Goal: Task Accomplishment & Management: Manage account settings

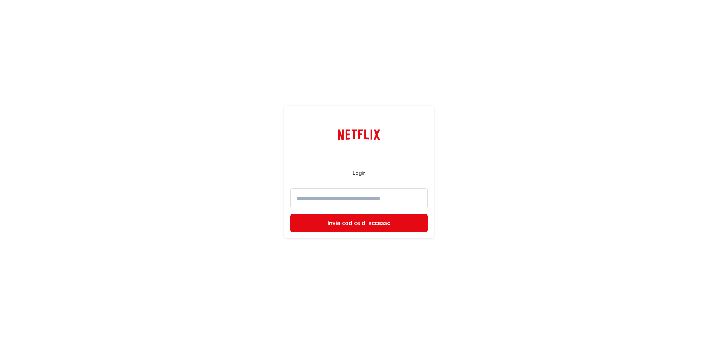
click at [324, 194] on input at bounding box center [359, 198] width 138 height 20
paste input "**********"
type input "**********"
drag, startPoint x: 413, startPoint y: 194, endPoint x: 186, endPoint y: 171, distance: 228.6
click at [187, 171] on div "**********" at bounding box center [359, 172] width 718 height 344
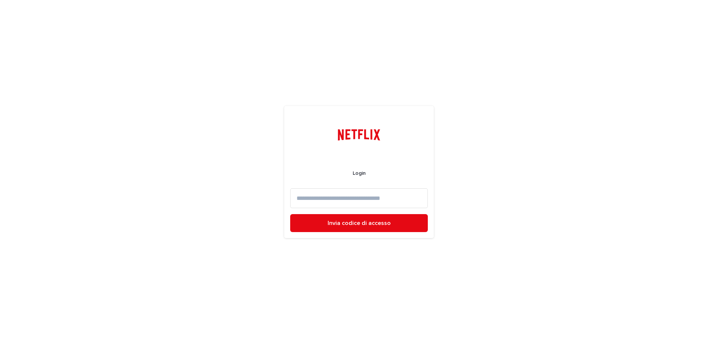
click at [339, 200] on input at bounding box center [359, 198] width 138 height 20
paste input "**********"
type input "**********"
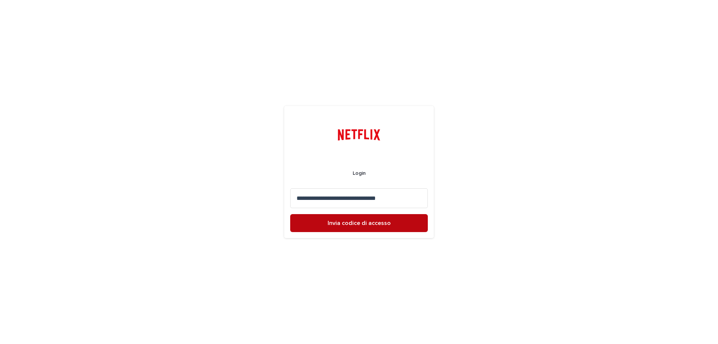
click at [340, 221] on font "Invia codice di accesso" at bounding box center [359, 223] width 63 height 6
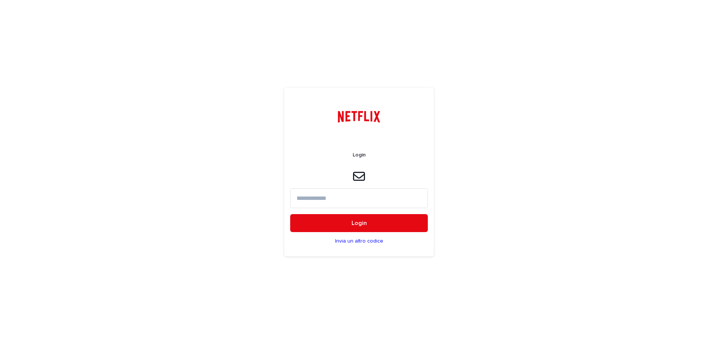
click at [364, 203] on input at bounding box center [359, 198] width 138 height 20
type input "******"
click at [386, 229] on button "Login" at bounding box center [359, 223] width 138 height 18
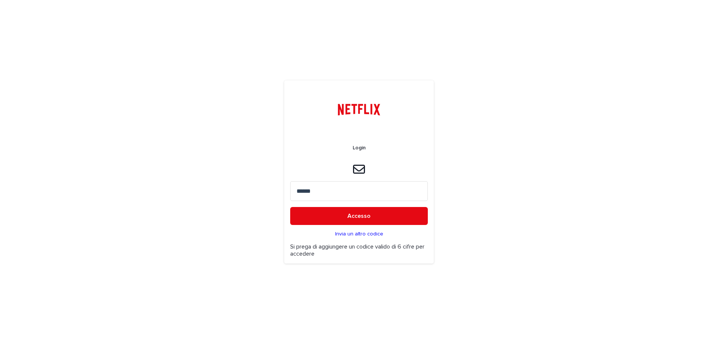
click at [305, 191] on input "******" at bounding box center [359, 191] width 138 height 20
click at [345, 213] on button "Accesso" at bounding box center [359, 216] width 138 height 18
click at [330, 207] on button "Accesso" at bounding box center [359, 216] width 138 height 18
click at [330, 197] on input "******" at bounding box center [359, 191] width 138 height 20
click at [344, 211] on button "Accesso" at bounding box center [359, 216] width 138 height 18
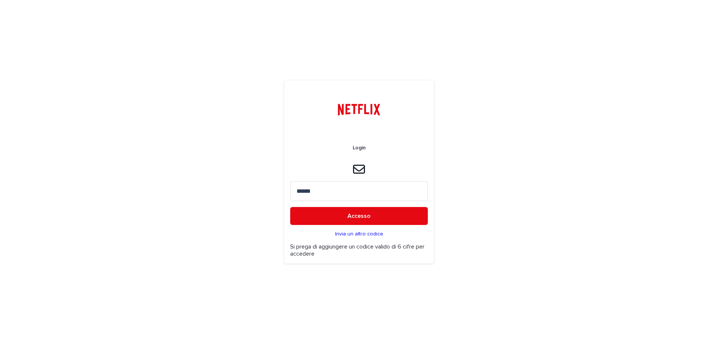
click at [355, 232] on font "Invia un altro codice" at bounding box center [359, 233] width 48 height 5
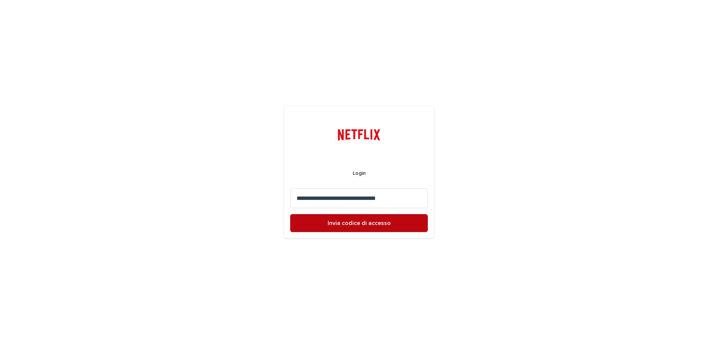
click at [365, 225] on font "Invia codice di accesso" at bounding box center [359, 223] width 63 height 6
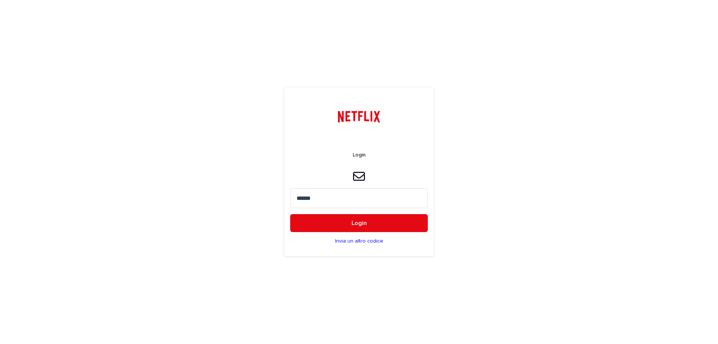
click at [333, 197] on input "******" at bounding box center [359, 198] width 138 height 20
type input "******"
click at [384, 225] on button "Login" at bounding box center [359, 223] width 138 height 18
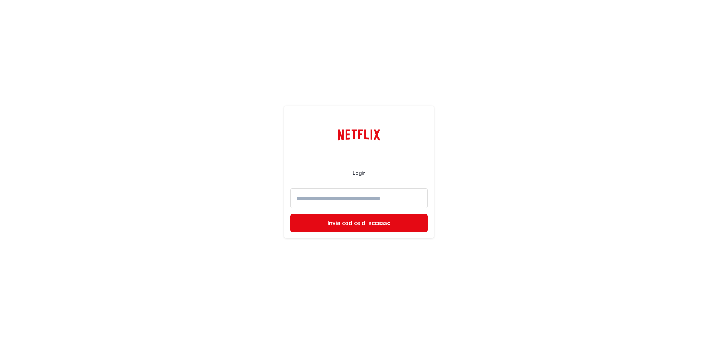
click at [351, 203] on input at bounding box center [359, 198] width 138 height 20
click at [341, 206] on input at bounding box center [359, 198] width 138 height 20
paste input "**********"
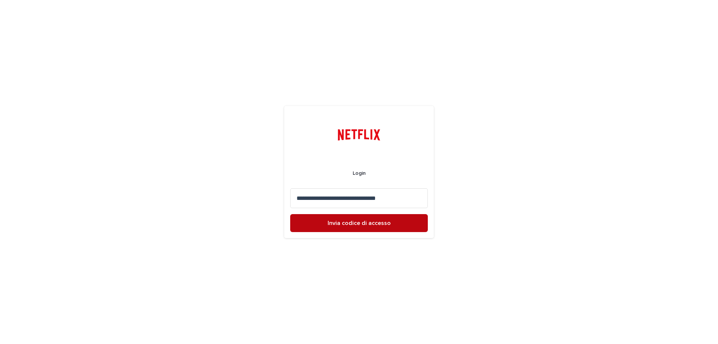
type input "**********"
click at [355, 225] on font "Invia codice di accesso" at bounding box center [359, 223] width 63 height 6
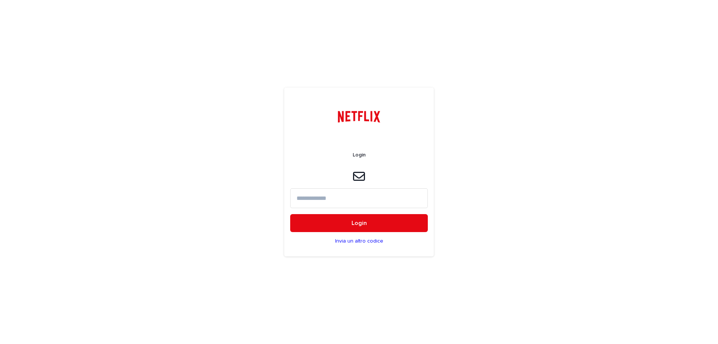
click at [330, 194] on input at bounding box center [359, 198] width 138 height 20
type input "******"
click at [367, 227] on button "Login" at bounding box center [359, 223] width 138 height 18
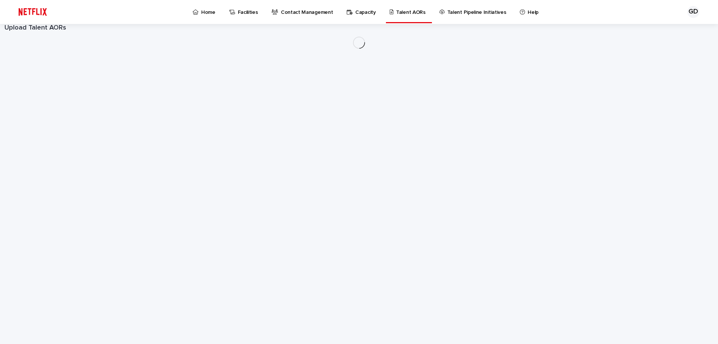
drag, startPoint x: 388, startPoint y: 10, endPoint x: 398, endPoint y: 11, distance: 10.1
click at [398, 11] on div "Home Facilities Contact Management Capacity Talent AORs Talent Pipeline Initiat…" at bounding box center [365, 11] width 360 height 23
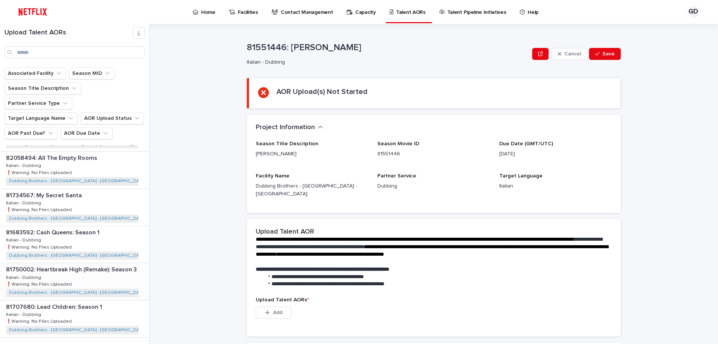
scroll to position [927, 0]
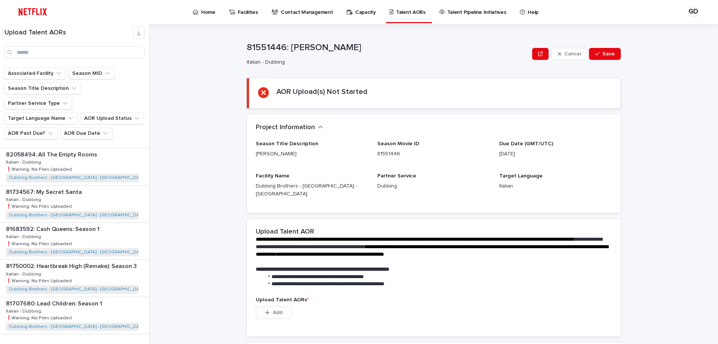
drag, startPoint x: 135, startPoint y: 333, endPoint x: 135, endPoint y: 326, distance: 7.1
click at [140, 343] on icon "button" at bounding box center [141, 349] width 3 height 7
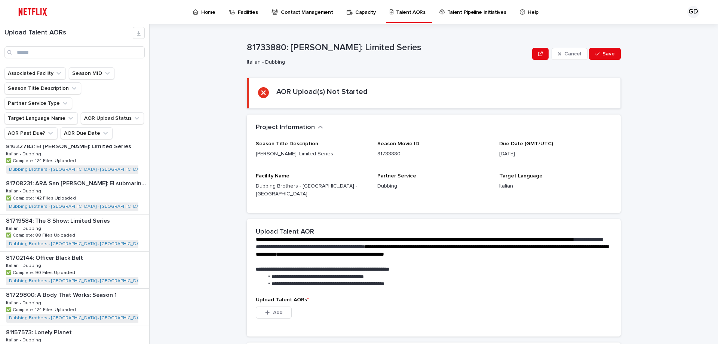
scroll to position [927, 0]
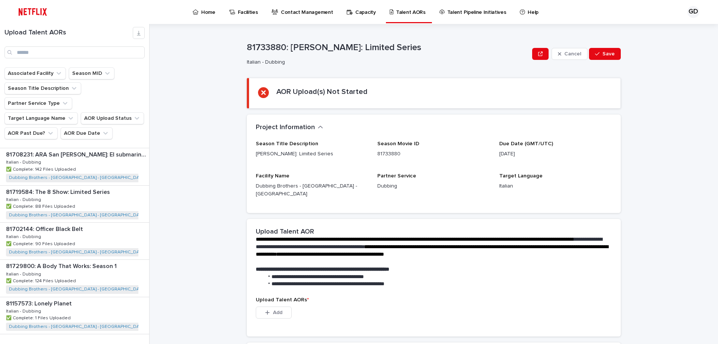
click at [125, 343] on span "Next" at bounding box center [128, 349] width 16 height 5
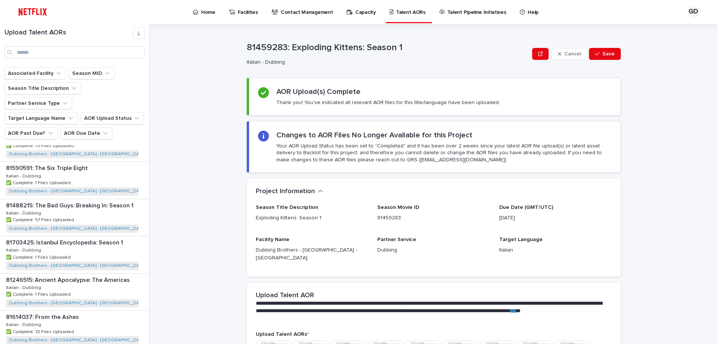
scroll to position [927, 0]
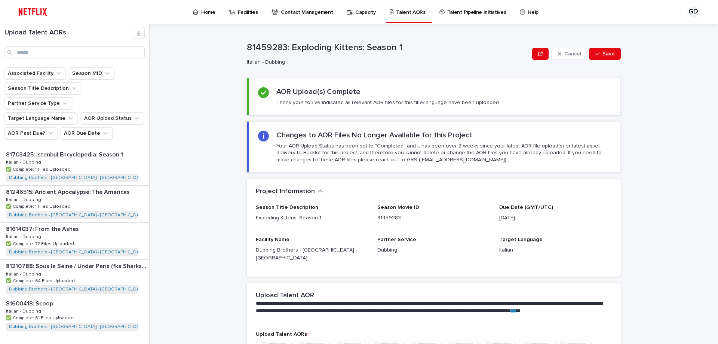
click at [92, 343] on icon "button" at bounding box center [93, 349] width 3 height 7
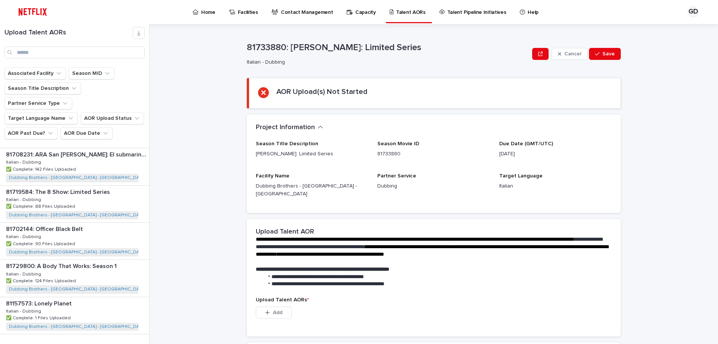
click at [92, 343] on icon "button" at bounding box center [93, 349] width 3 height 7
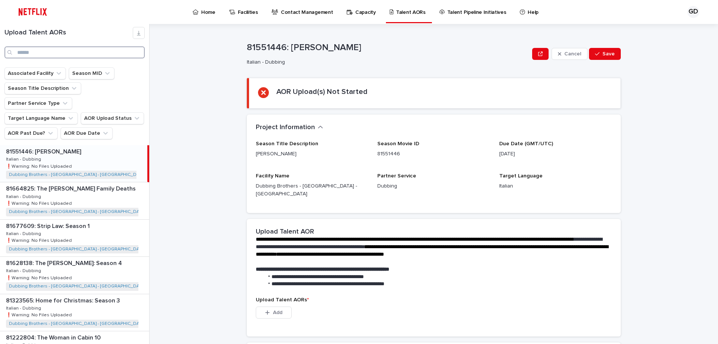
click at [30, 53] on input "Search" at bounding box center [74, 52] width 140 height 12
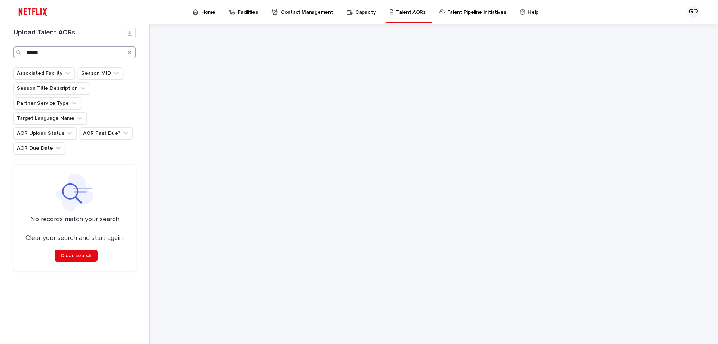
type input "******"
click at [131, 53] on icon "Search" at bounding box center [129, 52] width 3 height 3
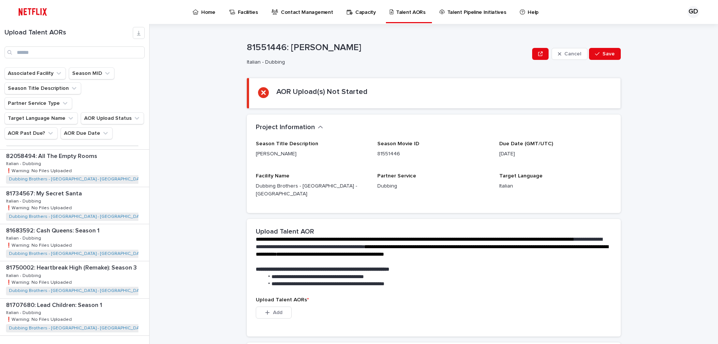
scroll to position [927, 0]
click at [123, 343] on span "Next" at bounding box center [128, 349] width 16 height 5
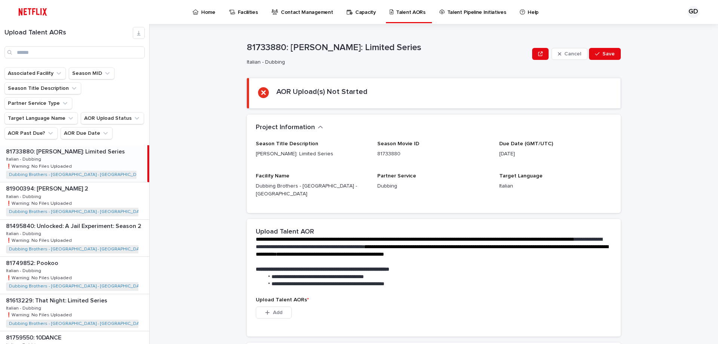
click at [70, 147] on p "81733880: Ángela: Limited Series" at bounding box center [66, 151] width 120 height 9
click at [35, 147] on p "81733880: Ángela: Limited Series" at bounding box center [66, 151] width 120 height 9
click at [26, 155] on p "Italian - Dubbing" at bounding box center [24, 158] width 37 height 7
click at [46, 147] on p "81733880: Ángela: Limited Series" at bounding box center [66, 151] width 120 height 9
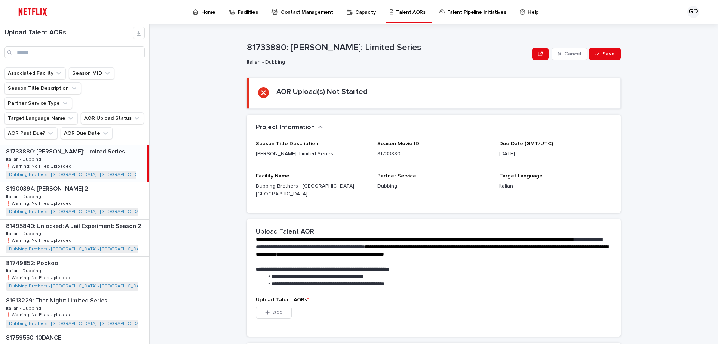
click at [46, 147] on p "81733880: Ángela: Limited Series" at bounding box center [66, 151] width 120 height 9
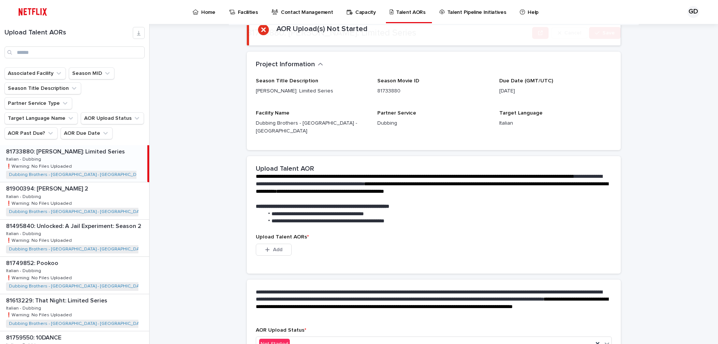
scroll to position [75, 0]
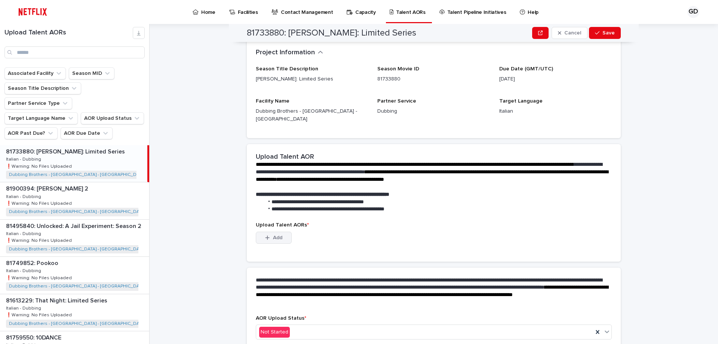
click at [276, 235] on span "Add" at bounding box center [277, 237] width 9 height 5
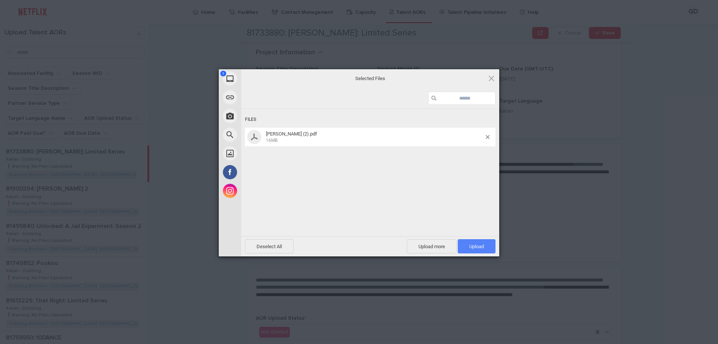
click at [481, 249] on span "Upload 1" at bounding box center [477, 246] width 38 height 14
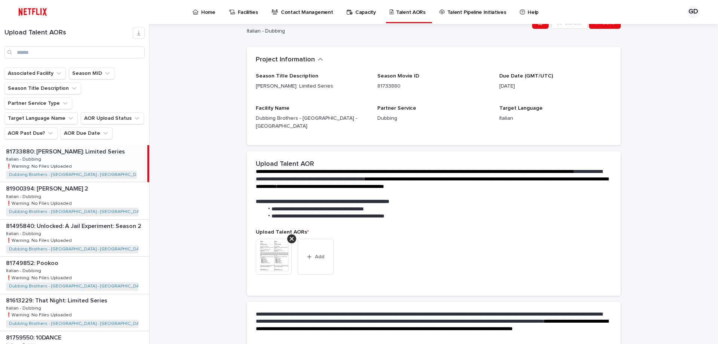
scroll to position [95, 0]
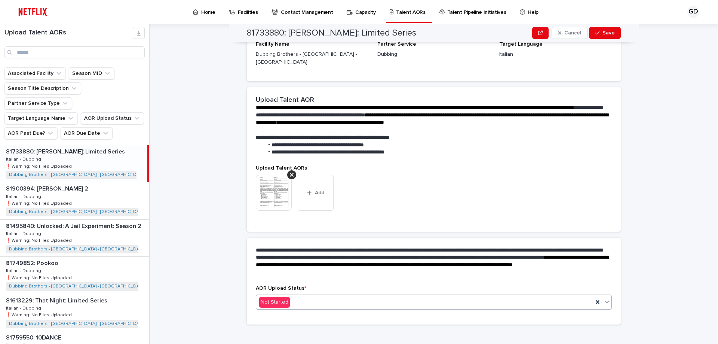
click at [327, 296] on div "Not Started" at bounding box center [424, 302] width 337 height 12
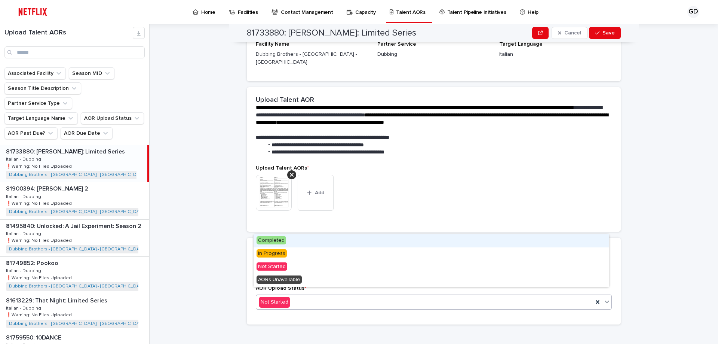
click at [304, 242] on div "Completed" at bounding box center [431, 240] width 355 height 13
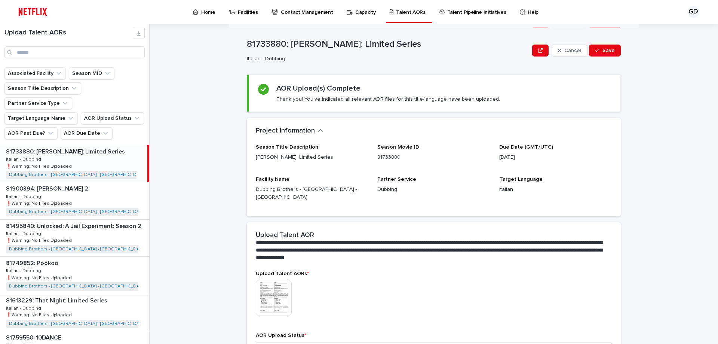
scroll to position [0, 0]
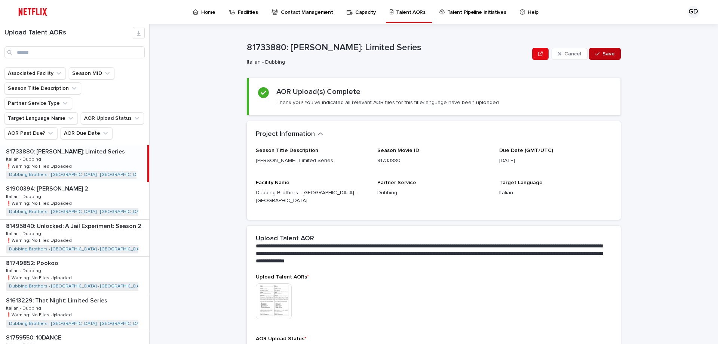
click at [610, 56] on button "Save" at bounding box center [605, 54] width 32 height 12
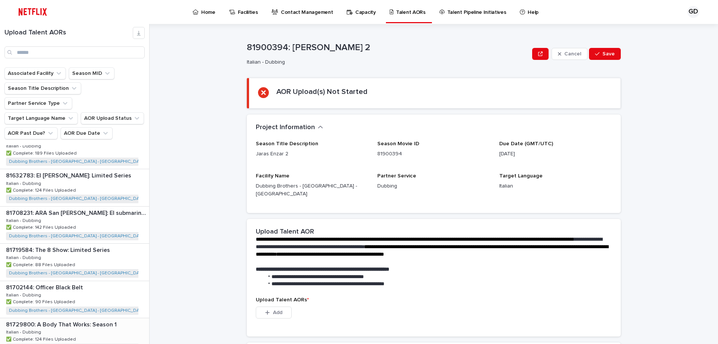
scroll to position [927, 0]
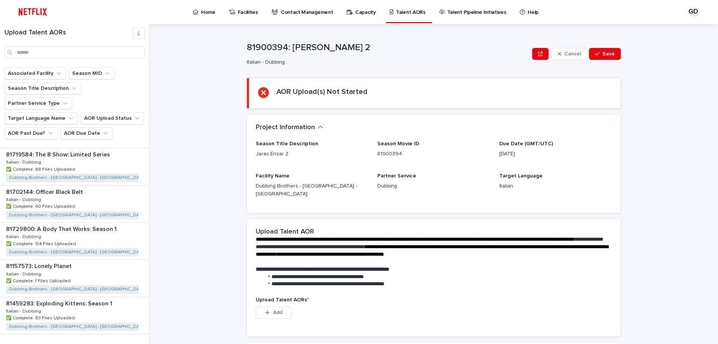
click at [99, 343] on button "Back" at bounding box center [101, 349] width 31 height 7
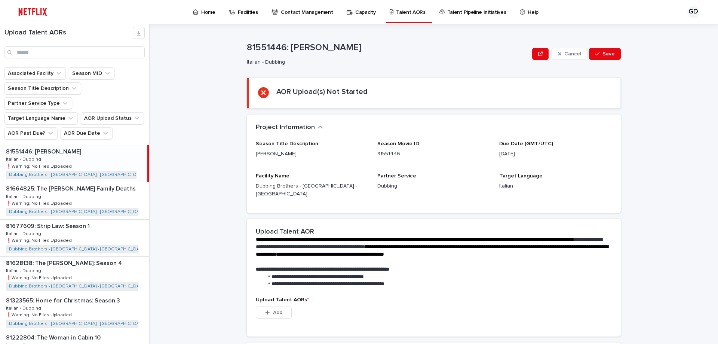
click at [99, 147] on div "81551446: Jay Kelly 81551446: Jay Kelly Italian - Dubbing Italian - Dubbing ❗️W…" at bounding box center [73, 163] width 147 height 37
click at [82, 148] on p at bounding box center [75, 151] width 138 height 7
click at [92, 184] on p "81664825: The Carman Family Deaths" at bounding box center [71, 188] width 131 height 9
click at [89, 223] on div "81677609: Strip Law: Season 1 81677609: Strip Law: Season 1 Italian - Dubbing I…" at bounding box center [74, 238] width 149 height 37
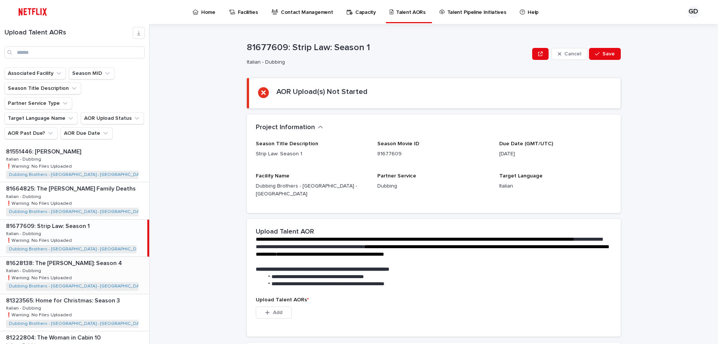
click at [101, 261] on div "81628138: The Witcher: Season 4 81628138: The Witcher: Season 4 Italian - Dubbi…" at bounding box center [74, 275] width 149 height 37
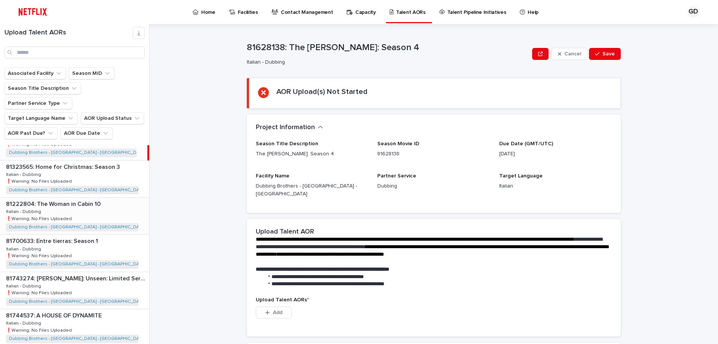
scroll to position [150, 0]
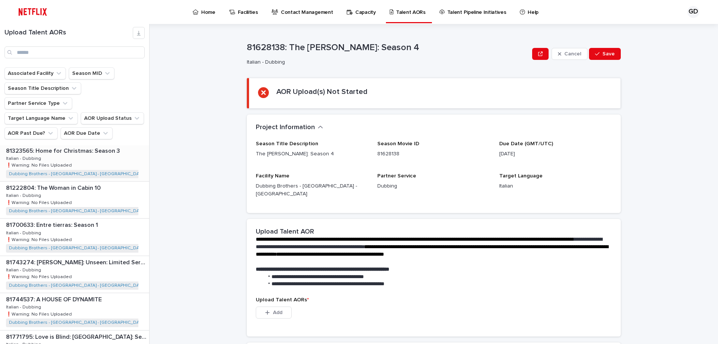
click at [110, 148] on div "81323565: Home for Christmas: Season 3 81323565: Home for Christmas: Season 3 I…" at bounding box center [74, 162] width 149 height 37
click at [85, 144] on div "81323565: Home for Christmas: Season 3 81323565: Home for Christmas: Season 3 I…" at bounding box center [73, 162] width 147 height 37
click at [112, 187] on div "81222804: The Woman in Cabin 10 81222804: The Woman in Cabin 10 Italian - Dubbi…" at bounding box center [74, 199] width 149 height 37
click at [108, 224] on div "81700633: Entre tierras: Season 1 81700633: Entre tierras: Season 1 Italian - D…" at bounding box center [74, 236] width 149 height 37
click at [82, 256] on div "81743274: Alejandro Sanz: Unseen: Limited Series 81743274: Alejandro Sanz: Unse…" at bounding box center [74, 274] width 149 height 37
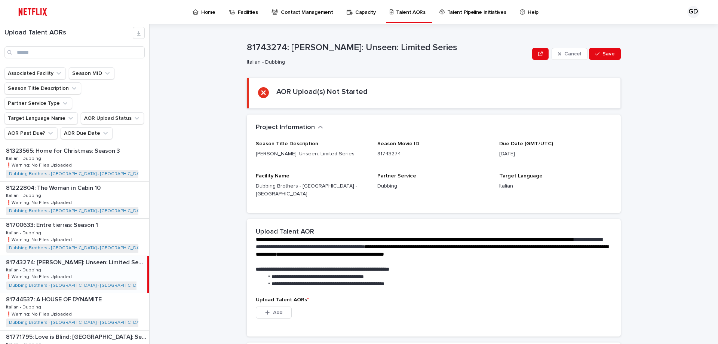
scroll to position [187, 0]
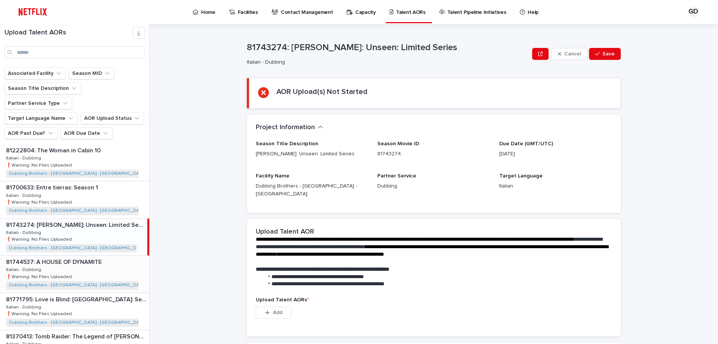
click at [98, 258] on div "81744537: A HOUSE OF DYNAMITE 81744537: A HOUSE OF DYNAMITE Italian - Dubbing I…" at bounding box center [74, 273] width 149 height 37
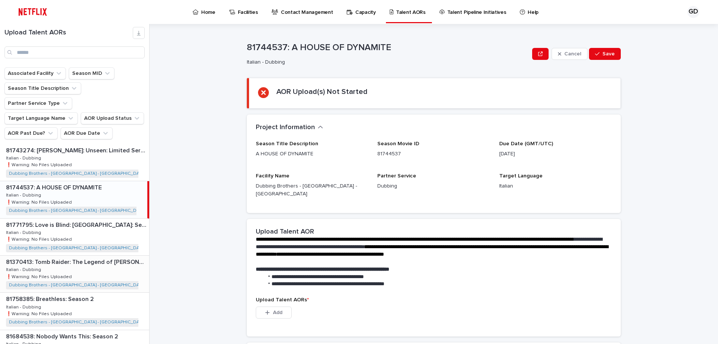
scroll to position [262, 0]
click at [86, 218] on div "81771795: Love is Blind: France: Season 1 81771795: Love is Blind: France: Seas…" at bounding box center [74, 236] width 149 height 37
click at [94, 255] on div "81370413: Tomb Raider: The Legend of Lara Croft: Season 2 81370413: Tomb Raider…" at bounding box center [74, 273] width 149 height 37
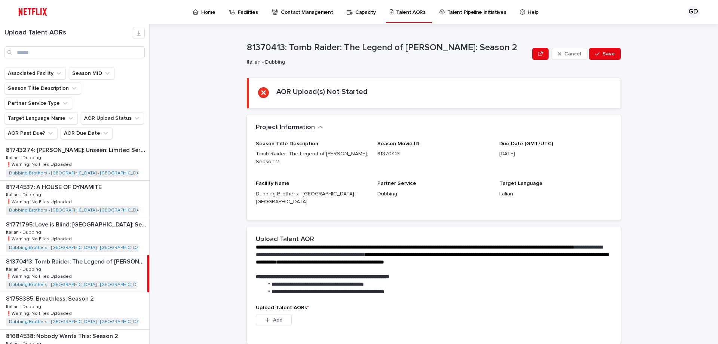
scroll to position [299, 0]
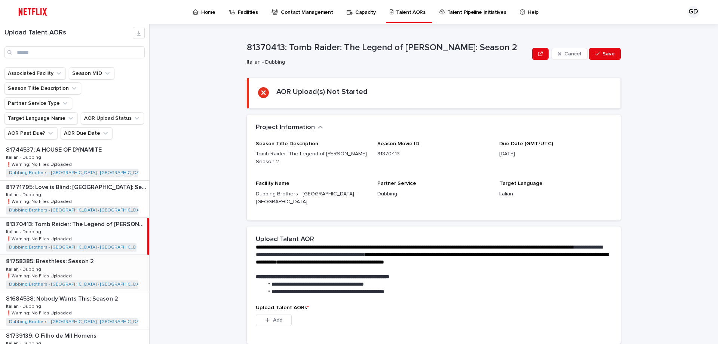
click at [106, 259] on div "81758385: Breathless: Season 2 81758385: Breathless: Season 2 Italian - Dubbing…" at bounding box center [74, 273] width 149 height 37
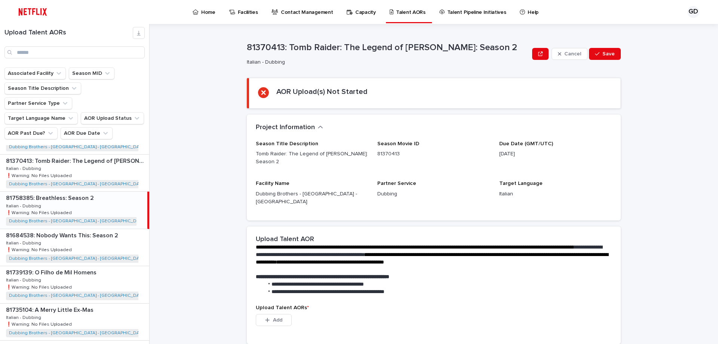
scroll to position [374, 0]
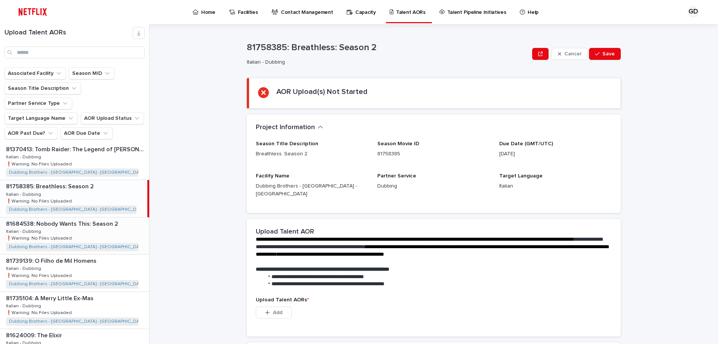
click at [111, 223] on div "81684538: Nobody Wants This: Season 2 81684538: Nobody Wants This: Season 2 Ita…" at bounding box center [74, 235] width 149 height 37
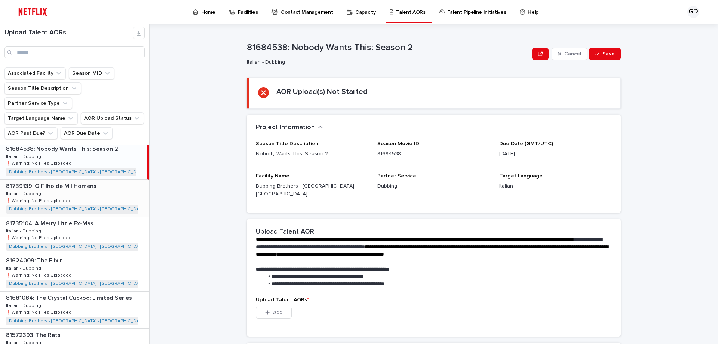
click at [102, 188] on div "81739139: O Filho de Mil Homens 81739139: O Filho de Mil Homens Italian - Dubbi…" at bounding box center [74, 198] width 149 height 37
click at [82, 227] on div "81735104: A Merry Little Ex-Mas 81735104: A Merry Little Ex-Mas Italian - Dubbi…" at bounding box center [74, 235] width 149 height 37
click at [95, 254] on div "81624009: The Elixir 81624009: The Elixir Italian - Dubbing Italian - Dubbing ❗…" at bounding box center [74, 272] width 149 height 37
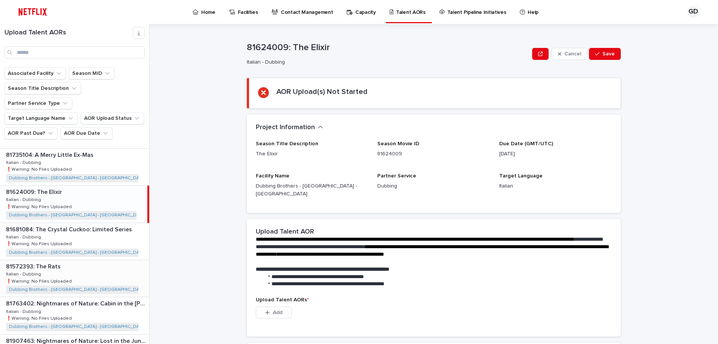
scroll to position [524, 0]
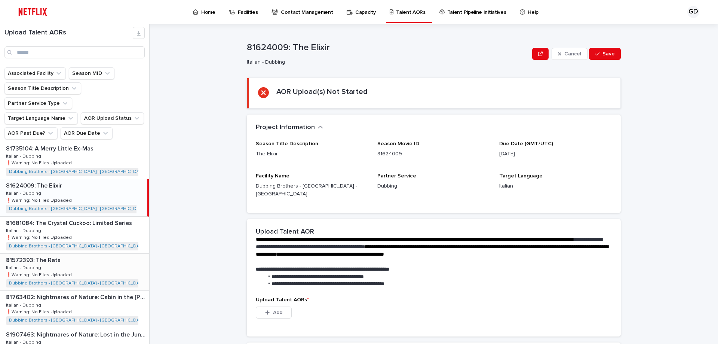
click at [98, 254] on div "81572393: The Rats 81572393: The Rats Italian - Dubbing Italian - Dubbing ❗️War…" at bounding box center [74, 272] width 149 height 37
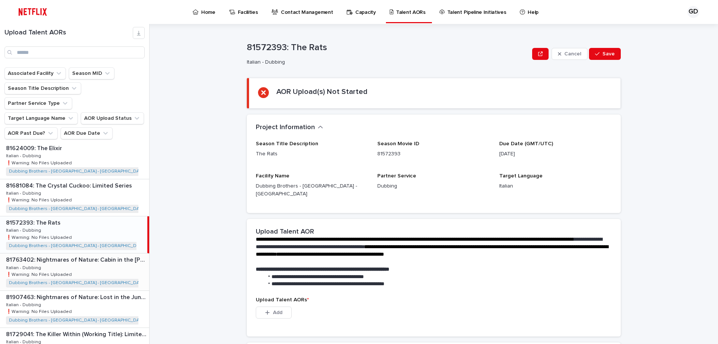
click at [89, 267] on div "81763402: Nightmares of Nature: Cabin in the Woods 81763402: Nightmares of Natu…" at bounding box center [74, 271] width 149 height 37
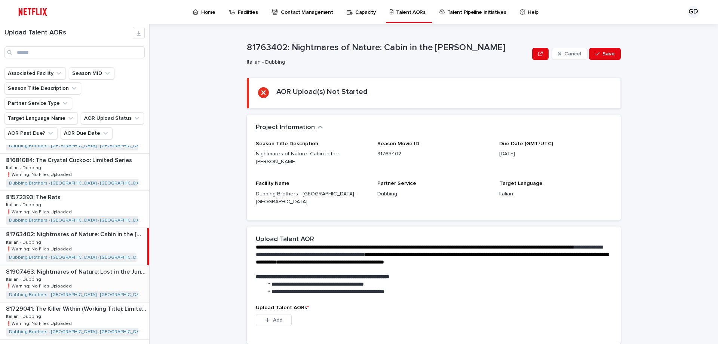
scroll to position [636, 0]
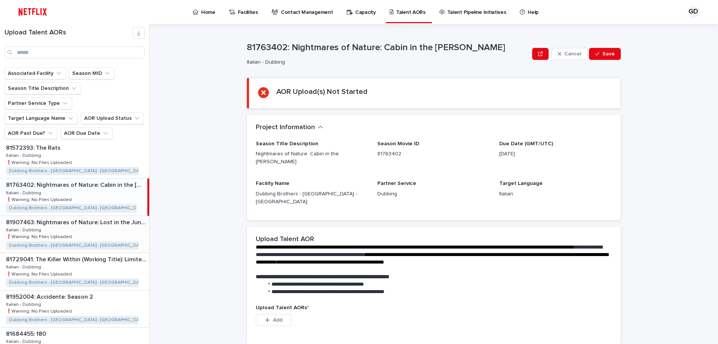
click at [104, 220] on div "81907463: Nightmares of Nature: Lost in the Jungle 81907463: Nightmares of Natu…" at bounding box center [74, 234] width 149 height 37
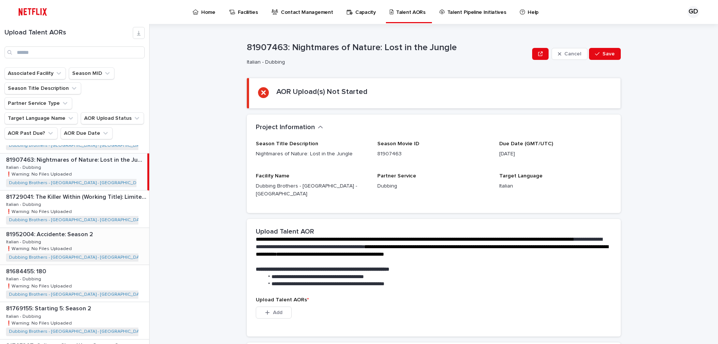
scroll to position [711, 0]
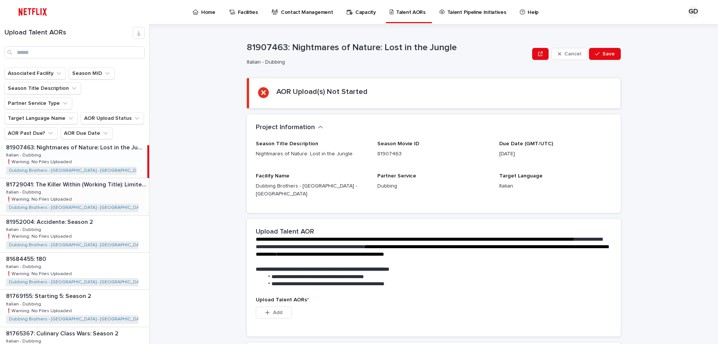
click at [107, 196] on div "81729041: The Killer Within (Working Title): Limited Series 81729041: The Kille…" at bounding box center [74, 196] width 149 height 37
click at [107, 215] on div "81952004: Accidente: Season 2 81952004: Accidente: Season 2 Italian - Dubbing I…" at bounding box center [74, 233] width 149 height 37
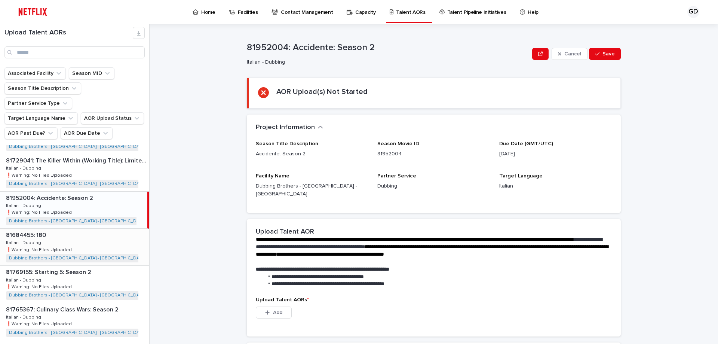
scroll to position [748, 0]
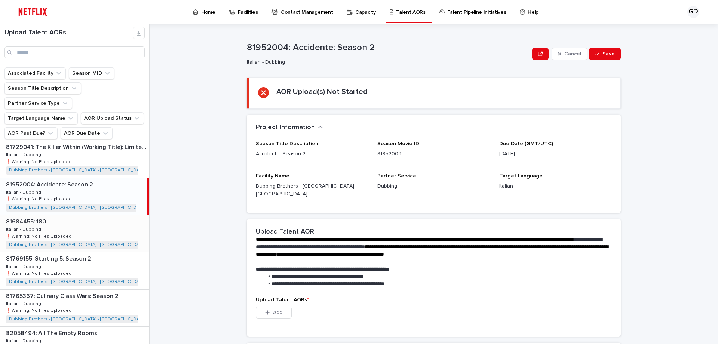
click at [105, 215] on div "81684455: 180 81684455: 180 Italian - Dubbing Italian - Dubbing ❗️Warning: No F…" at bounding box center [74, 233] width 149 height 37
click at [102, 255] on div "81769155: Starting 5: Season 2 81769155: Starting 5: Season 2 Italian - Dubbing…" at bounding box center [74, 270] width 149 height 37
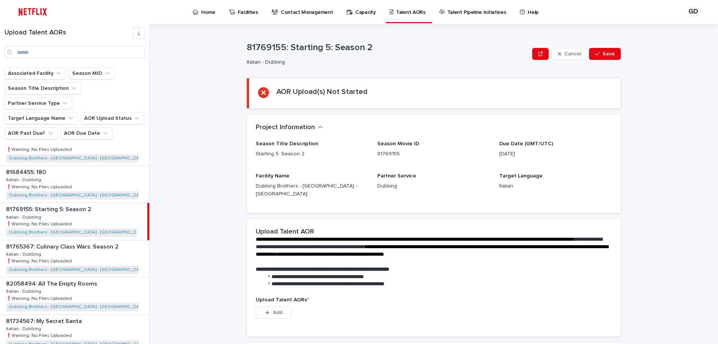
scroll to position [823, 0]
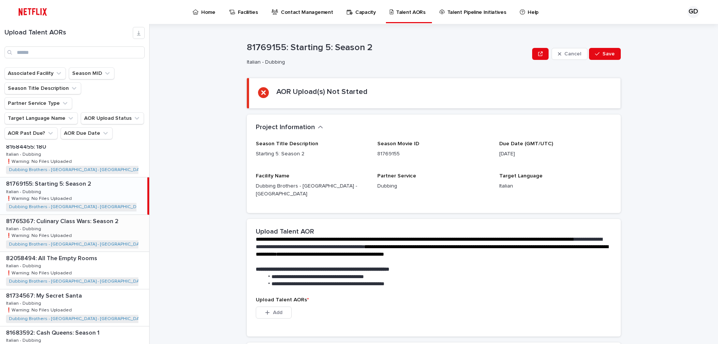
click at [102, 219] on div "81765367: Culinary Class Wars: Season 2 81765367: Culinary Class Wars: Season 2…" at bounding box center [74, 233] width 149 height 37
click at [92, 255] on div "82058494: All The Empty Rooms 82058494: All The Empty Rooms Italian - Dubbing I…" at bounding box center [74, 270] width 149 height 37
click at [96, 294] on div "81734567: My Secret Santa 81734567: My Secret Santa Italian - Dubbing Italian -…" at bounding box center [74, 307] width 149 height 37
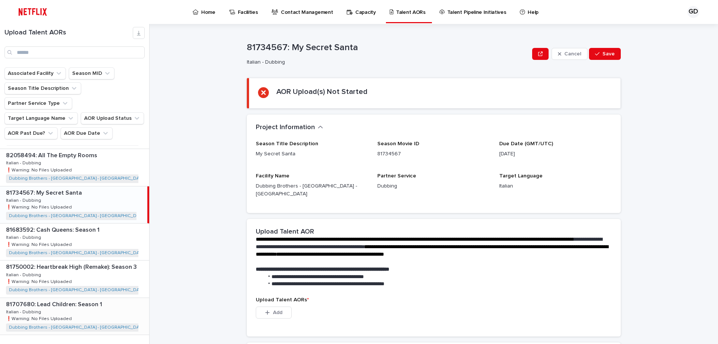
scroll to position [927, 0]
click at [107, 223] on div "81683592: Cash Queens: Season 1 81683592: Cash Queens: Season 1 Italian - Dubbi…" at bounding box center [74, 241] width 149 height 37
click at [102, 267] on div "81750002: Heartbreak High (Remake): Season 3 81750002: Heartbreak High (Remake)…" at bounding box center [74, 278] width 149 height 37
click at [98, 297] on div "81707680: Lead Children: Season 1 81707680: Lead Children: Season 1 Italian - D…" at bounding box center [74, 315] width 149 height 37
click at [126, 340] on div "Back Next" at bounding box center [117, 349] width 63 height 19
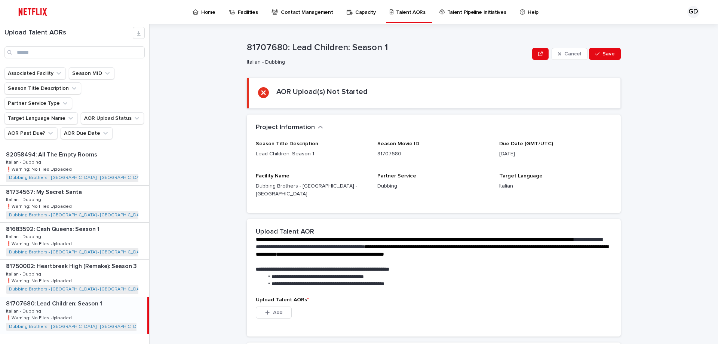
click at [126, 343] on span "Next" at bounding box center [128, 349] width 16 height 5
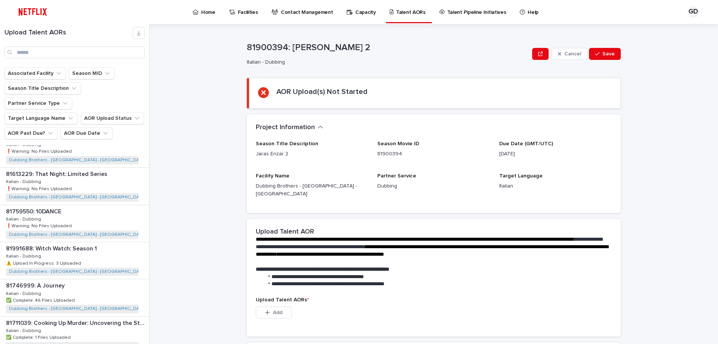
scroll to position [112, 0]
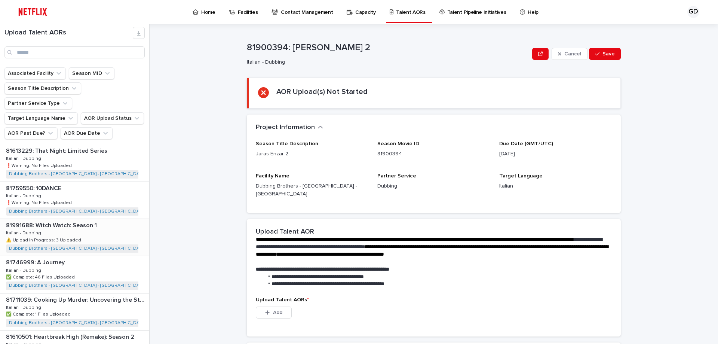
click at [97, 219] on div "81991688: Witch Watch: Season 1 81991688: Witch Watch: Season 1 Italian - Dubbi…" at bounding box center [74, 237] width 149 height 37
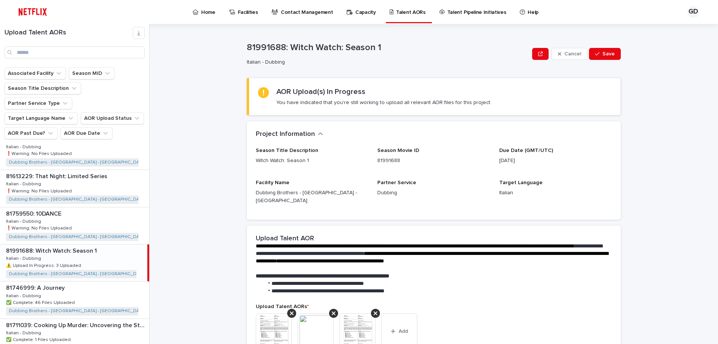
scroll to position [75, 0]
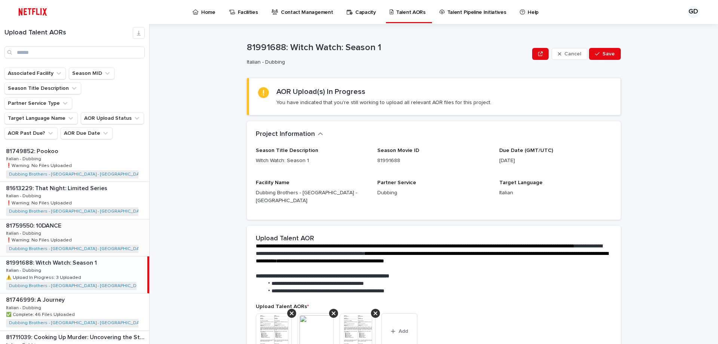
click at [103, 219] on div "81759550: 10DANCE 81759550: 10DANCE Italian - Dubbing Italian - Dubbing ❗️Warni…" at bounding box center [74, 237] width 149 height 37
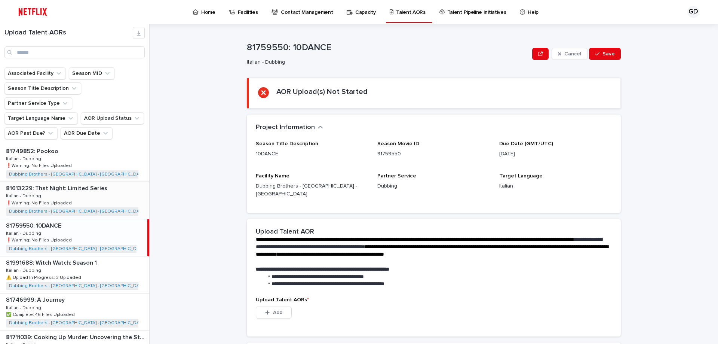
click at [97, 182] on div "81613229: That Night: Limited Series 81613229: That Night: Limited Series Itali…" at bounding box center [74, 200] width 149 height 37
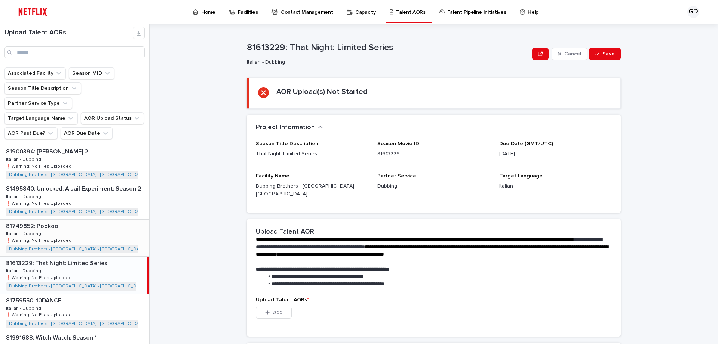
click at [100, 223] on div "81749852: Pookoo 81749852: Pookoo Italian - Dubbing Italian - Dubbing ❗️Warning…" at bounding box center [74, 238] width 149 height 37
click at [106, 182] on div "81495840: Unlocked: A Jail Experiment: Season 2 81495840: Unlocked: A Jail Expe…" at bounding box center [74, 200] width 149 height 37
click at [106, 145] on div "81900394: Jaras Enzar 2 81900394: Jaras Enzar 2 Italian - Dubbing Italian - Dub…" at bounding box center [74, 163] width 149 height 37
